Goal: Task Accomplishment & Management: Use online tool/utility

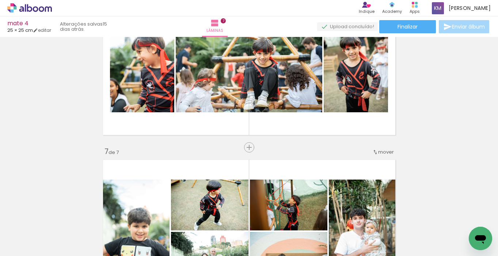
scroll to position [999, 0]
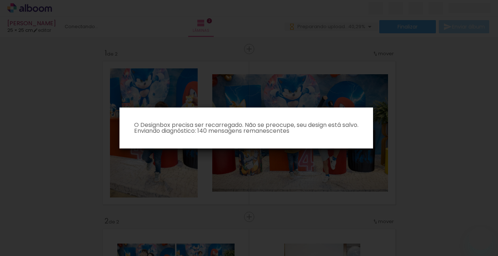
click at [75, 60] on iron-overlay-backdrop at bounding box center [249, 128] width 498 height 256
